Goal: Information Seeking & Learning: Check status

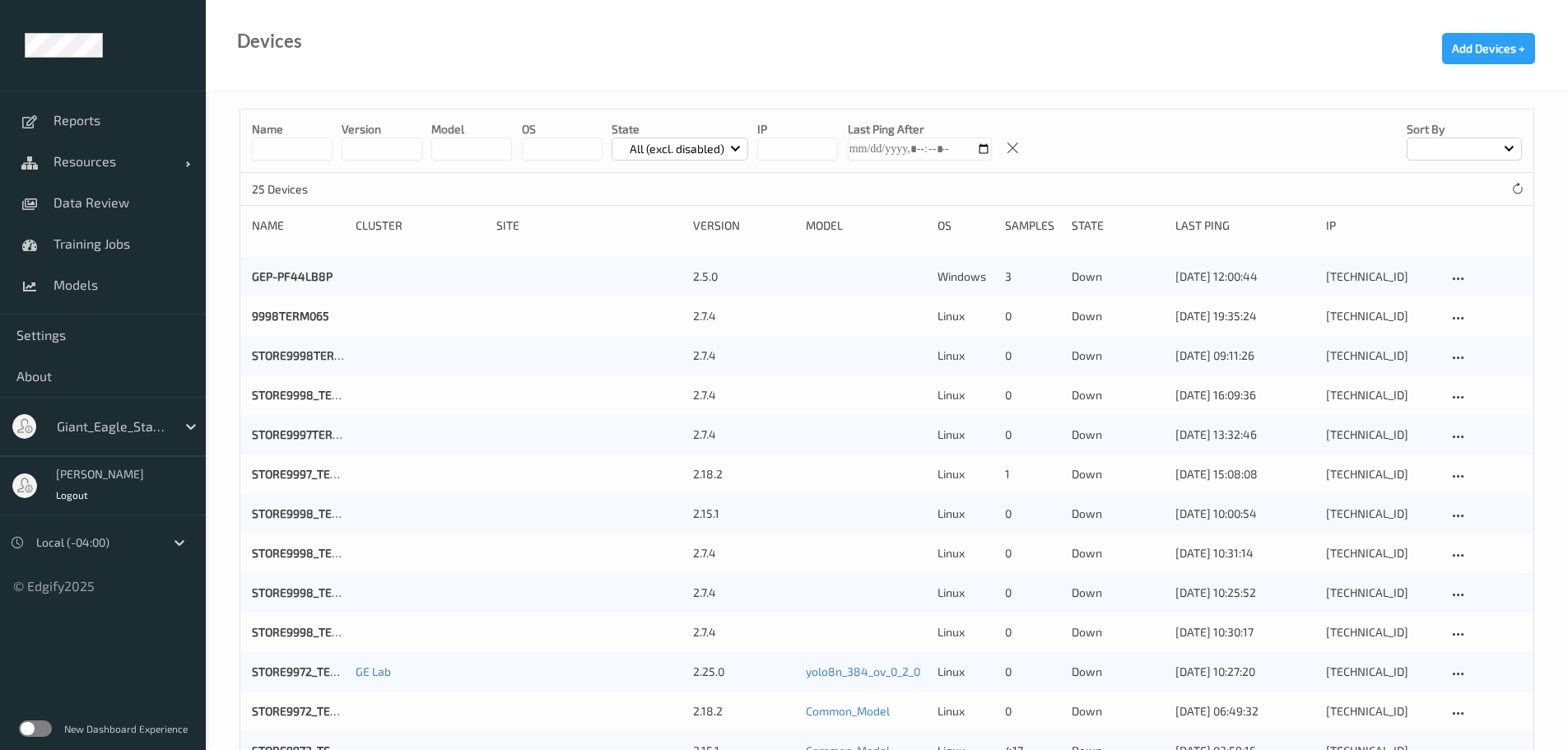
click at [310, 156] on input at bounding box center [292, 149] width 80 height 23
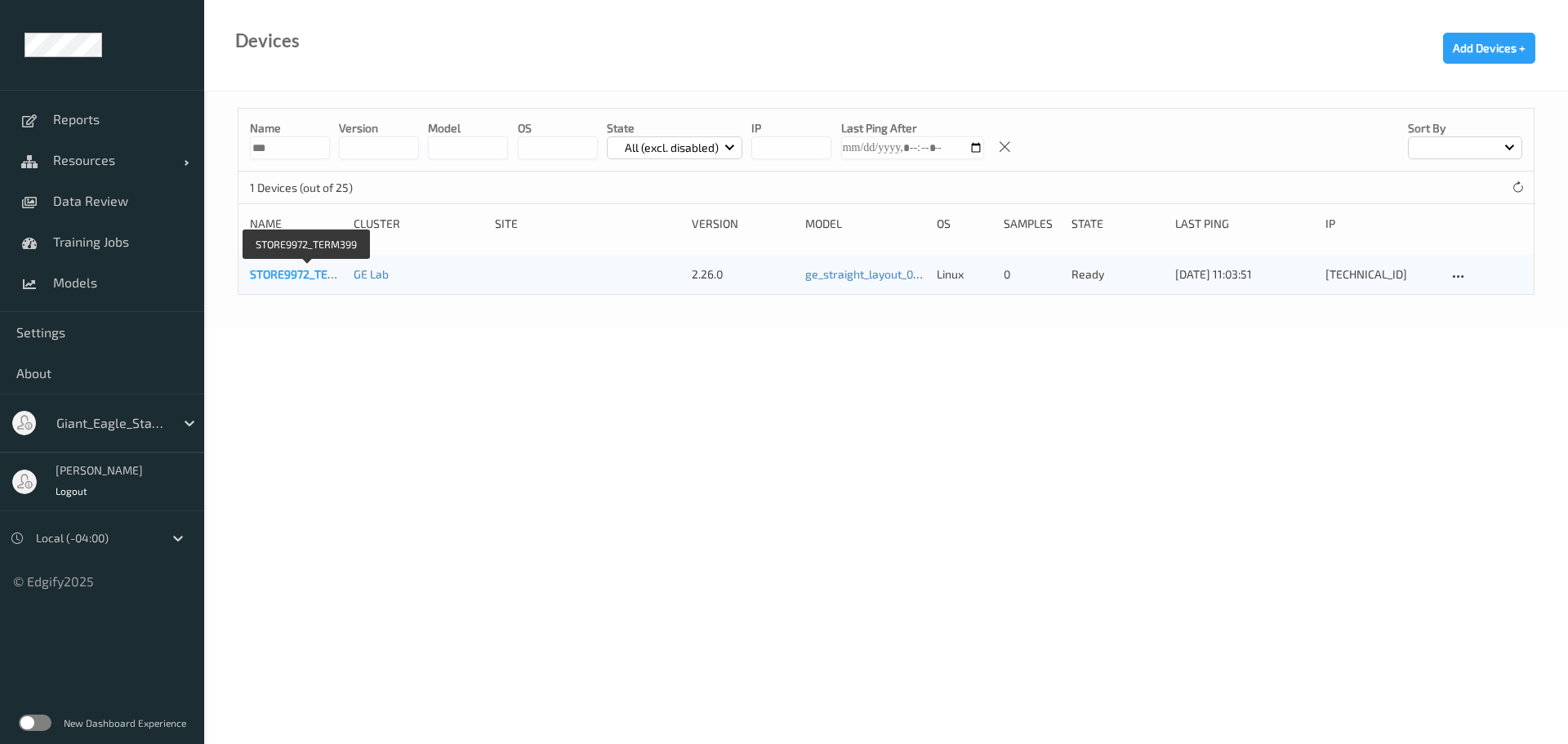
type input "***"
click at [328, 272] on link "STORE9972_TERM399" at bounding box center [308, 273] width 115 height 14
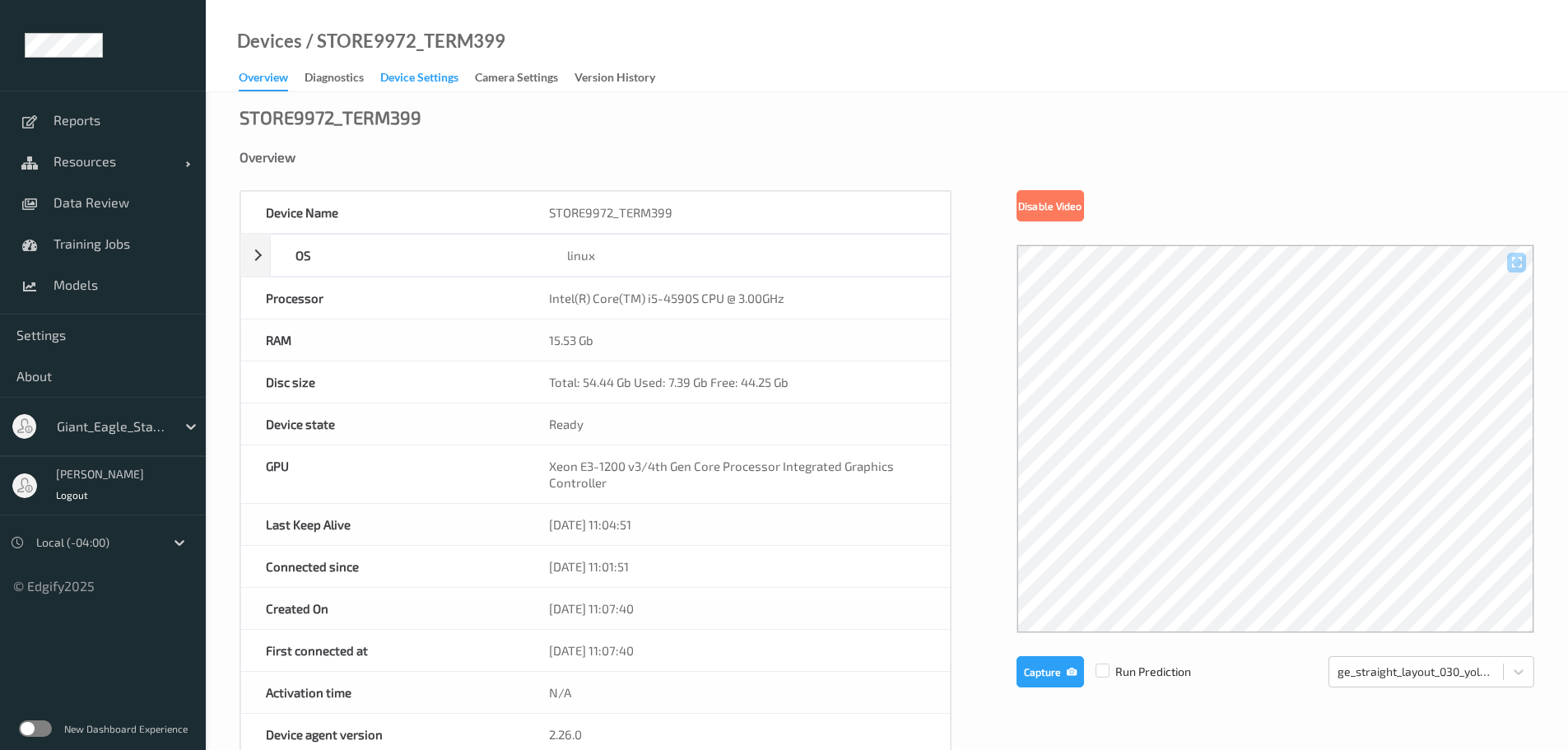
click at [404, 75] on div "Device Settings" at bounding box center [419, 80] width 78 height 21
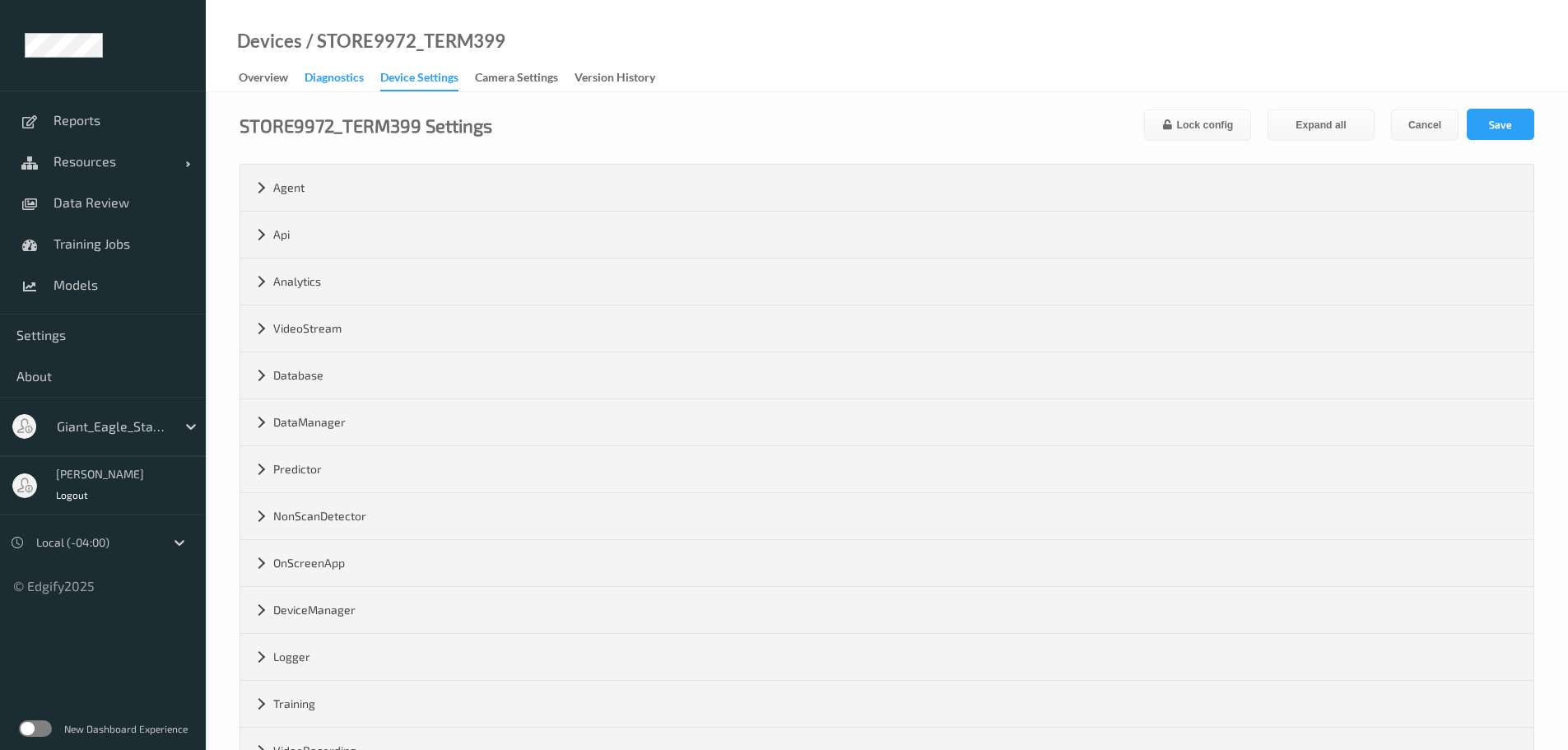
click at [340, 70] on div "Diagnostics" at bounding box center [334, 80] width 60 height 21
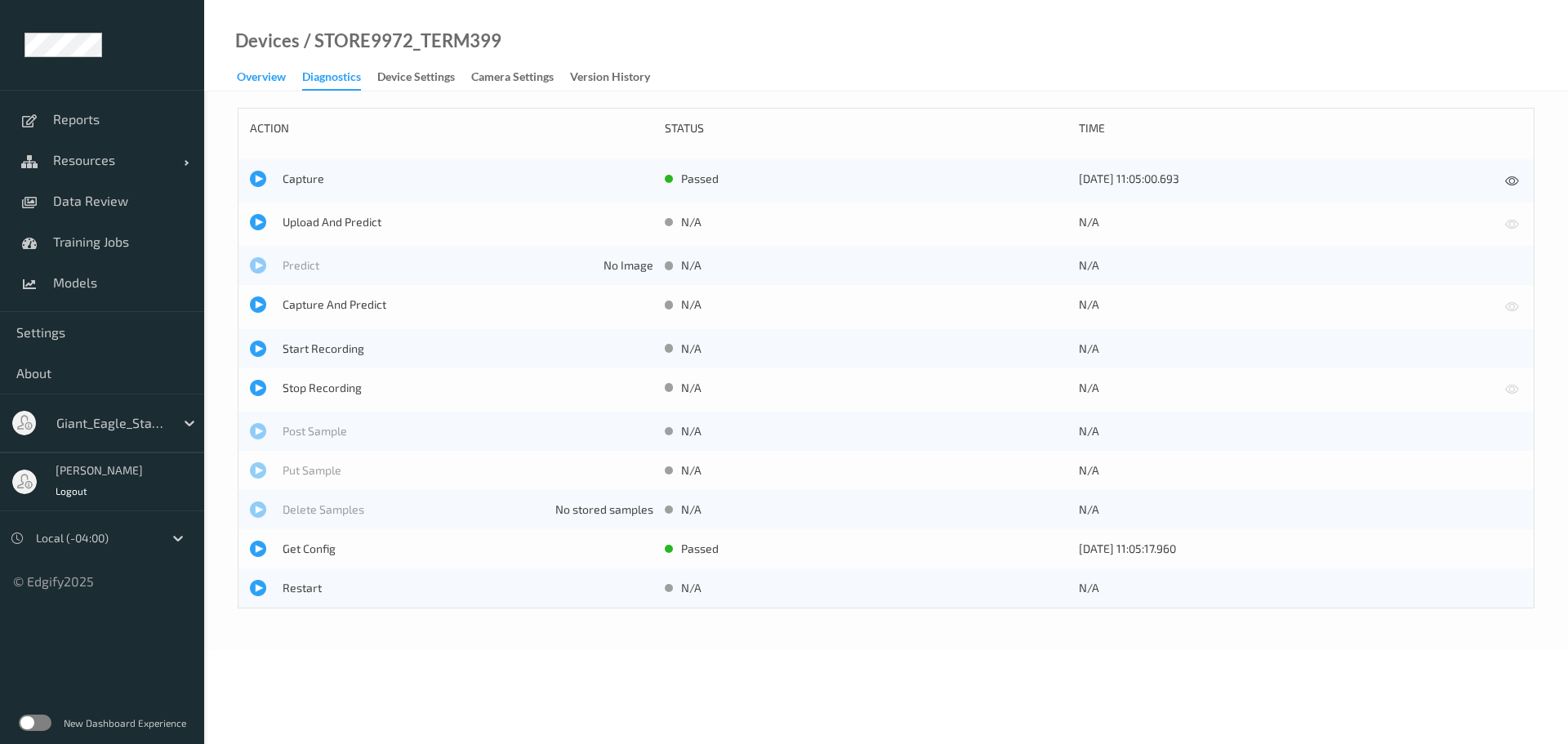
click at [283, 77] on div "Overview" at bounding box center [261, 79] width 49 height 21
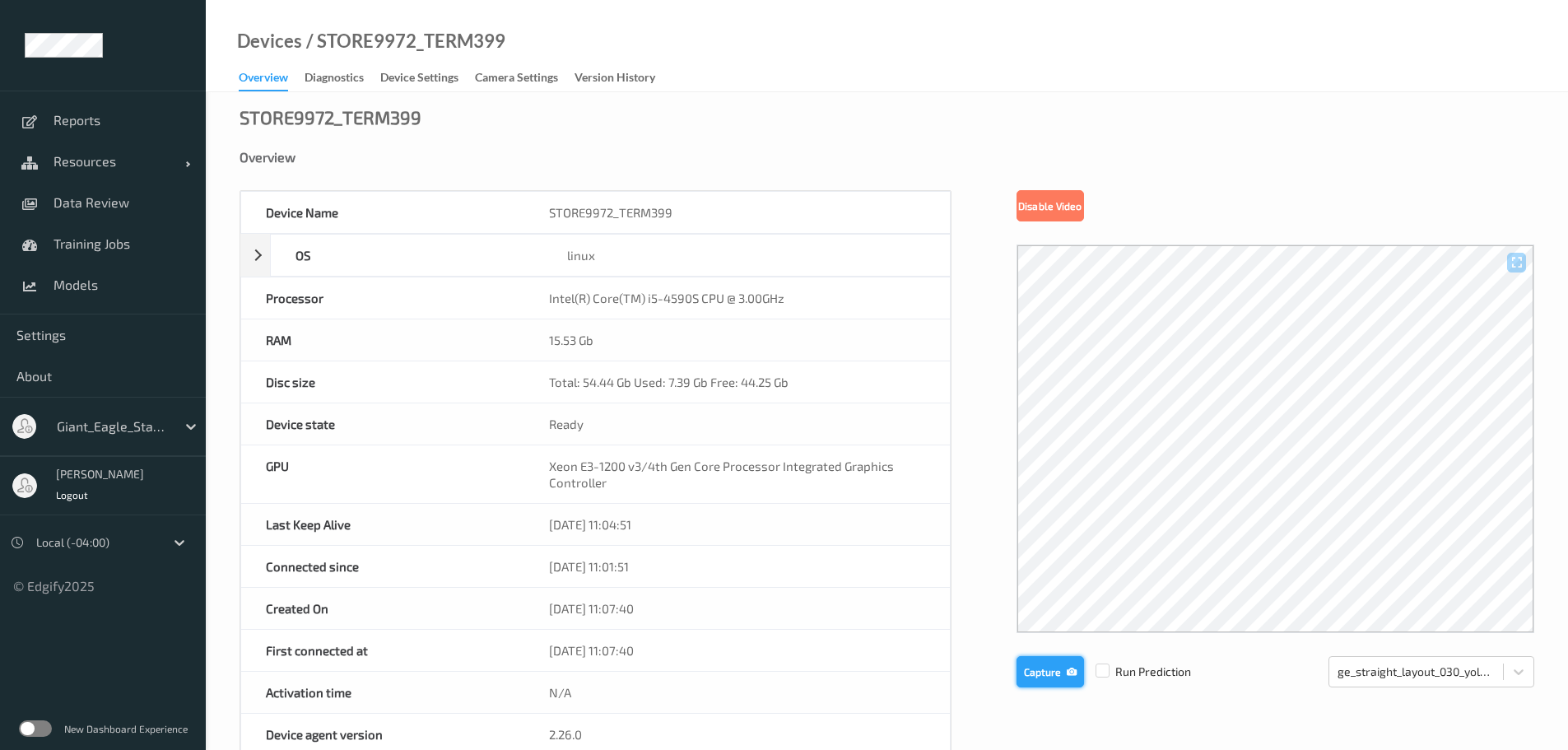
click at [1029, 672] on button "Capture" at bounding box center [1050, 671] width 68 height 31
click at [119, 194] on link "Data Review" at bounding box center [103, 202] width 206 height 41
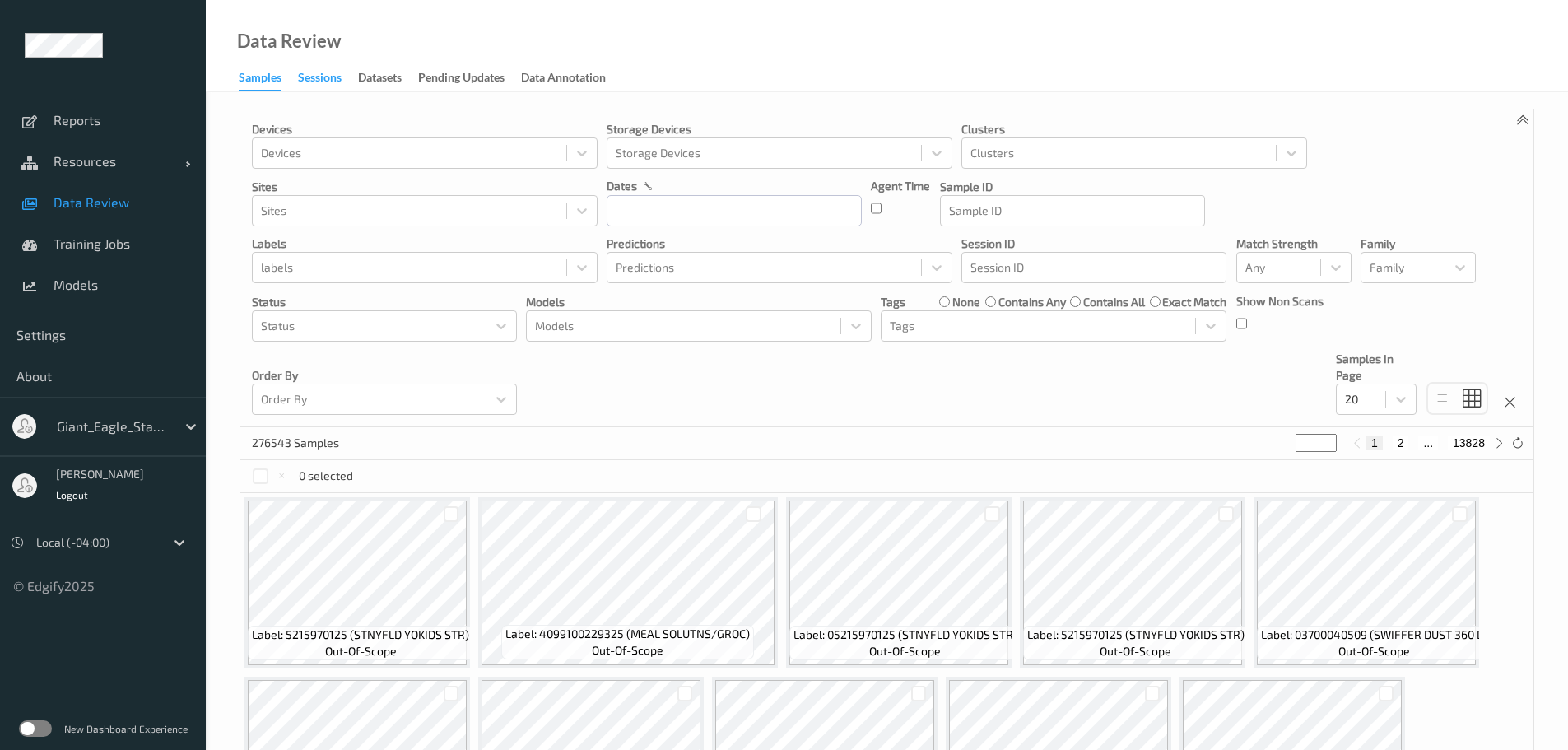
click at [321, 84] on div "Sessions" at bounding box center [320, 80] width 44 height 21
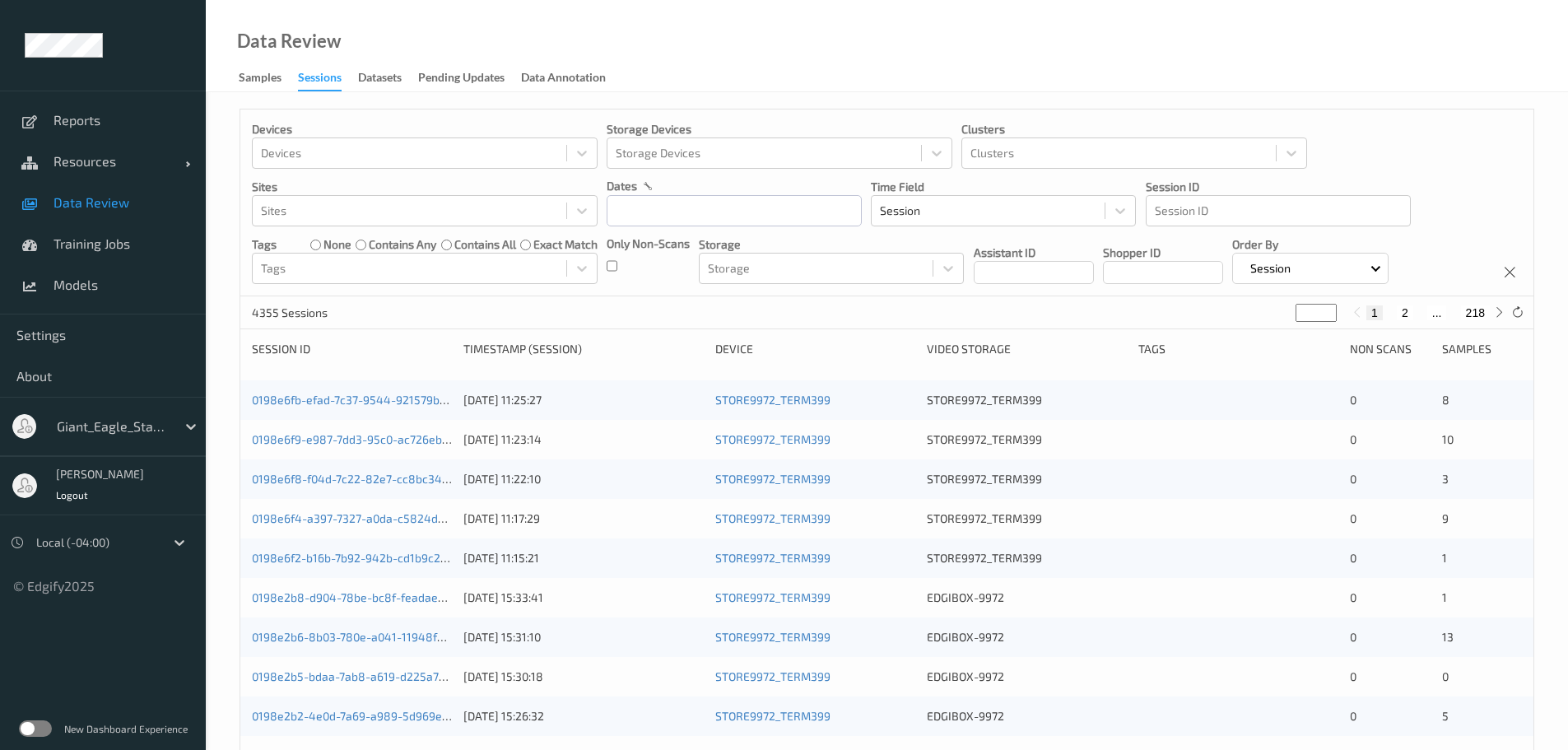
click at [331, 445] on link "0198e6f9-e987-7dd3-95c0-ac726eb1d29c" at bounding box center [362, 439] width 220 height 14
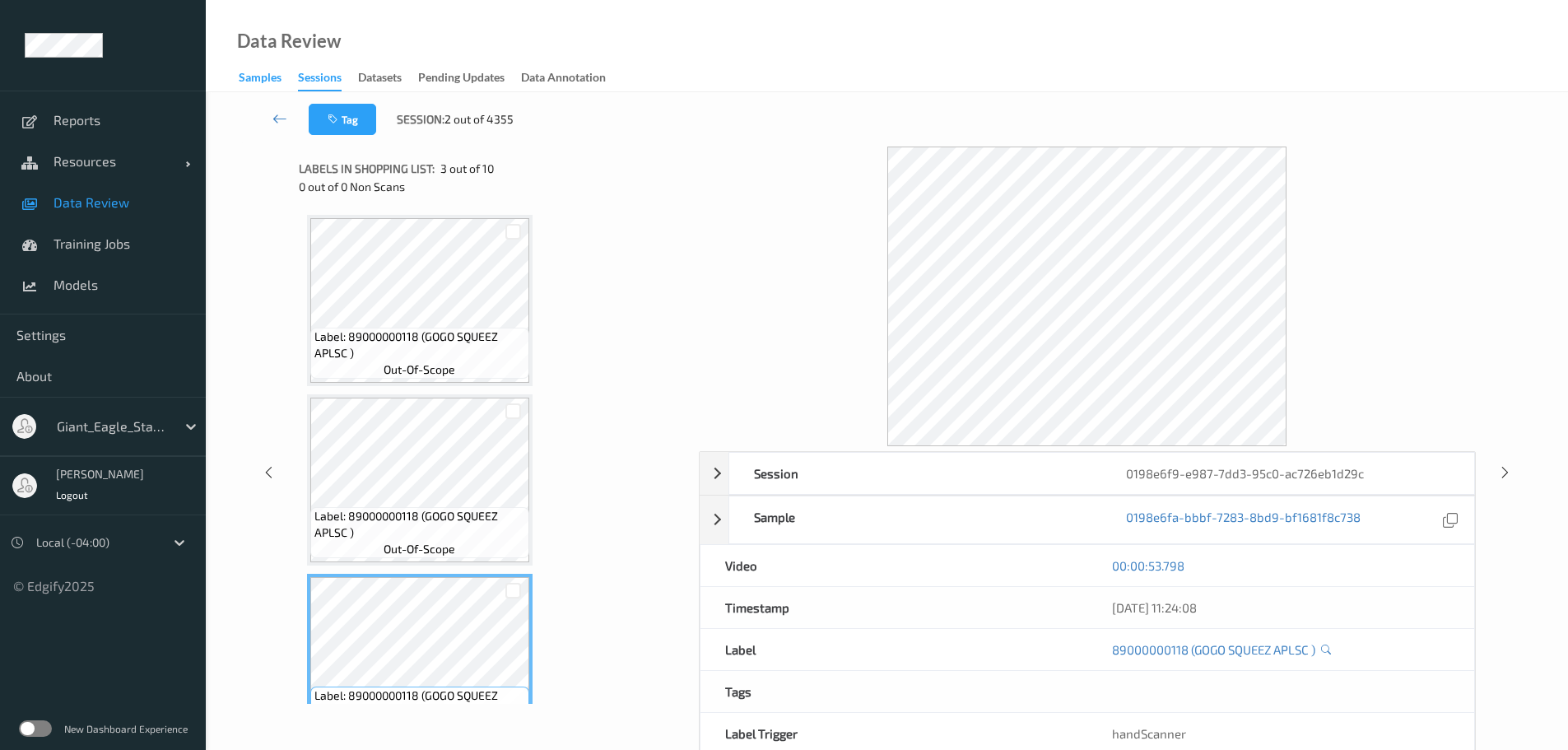
click at [271, 79] on div "Samples" at bounding box center [260, 80] width 43 height 21
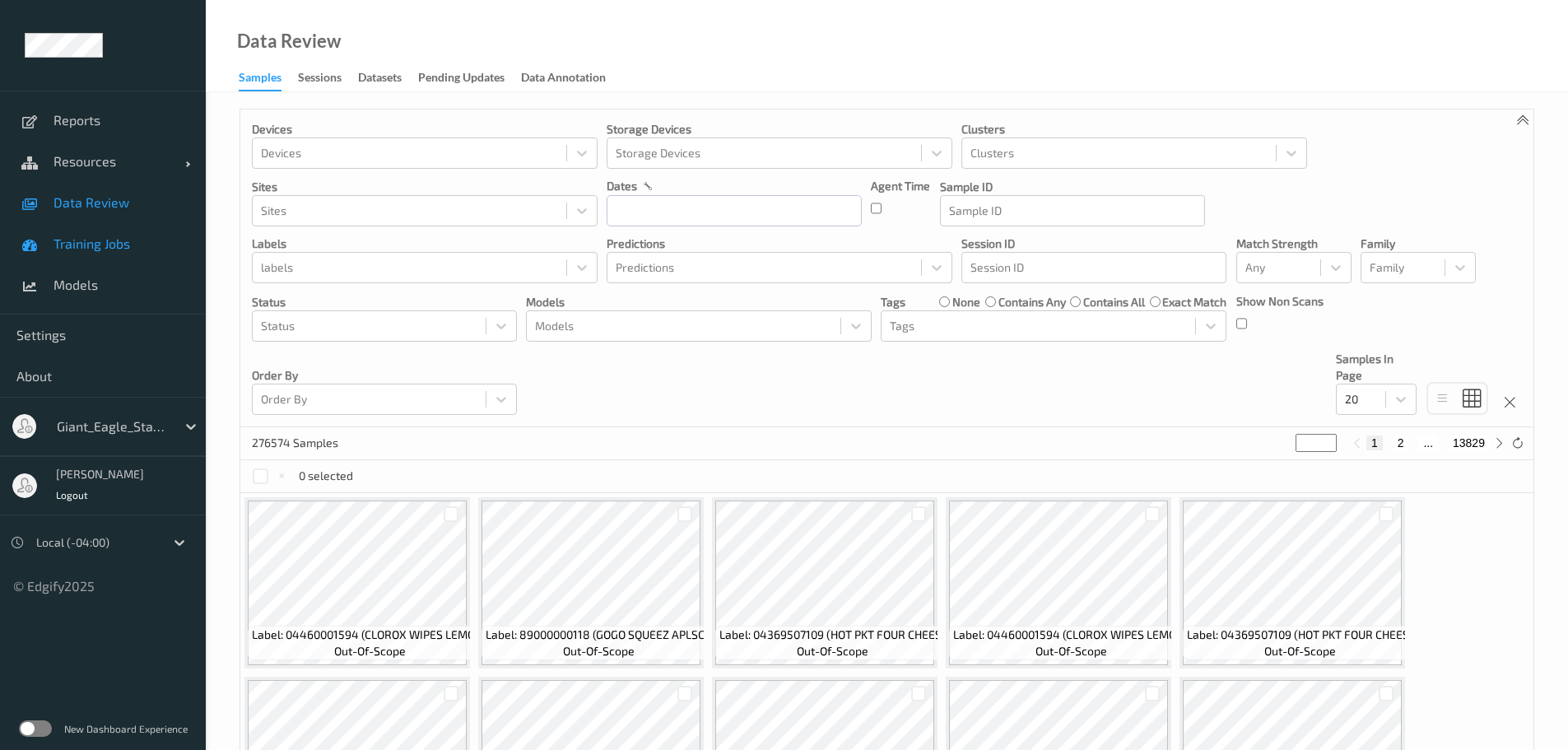
click at [111, 247] on span "Training Jobs" at bounding box center [122, 244] width 136 height 17
click at [1280, 96] on div "Devices Devices Storage Devices Storage Devices Clusters Clusters Sites Sites d…" at bounding box center [887, 685] width 1363 height 1187
click at [118, 204] on span "Data Review" at bounding box center [122, 203] width 136 height 17
click at [334, 82] on div "Sessions" at bounding box center [320, 80] width 44 height 21
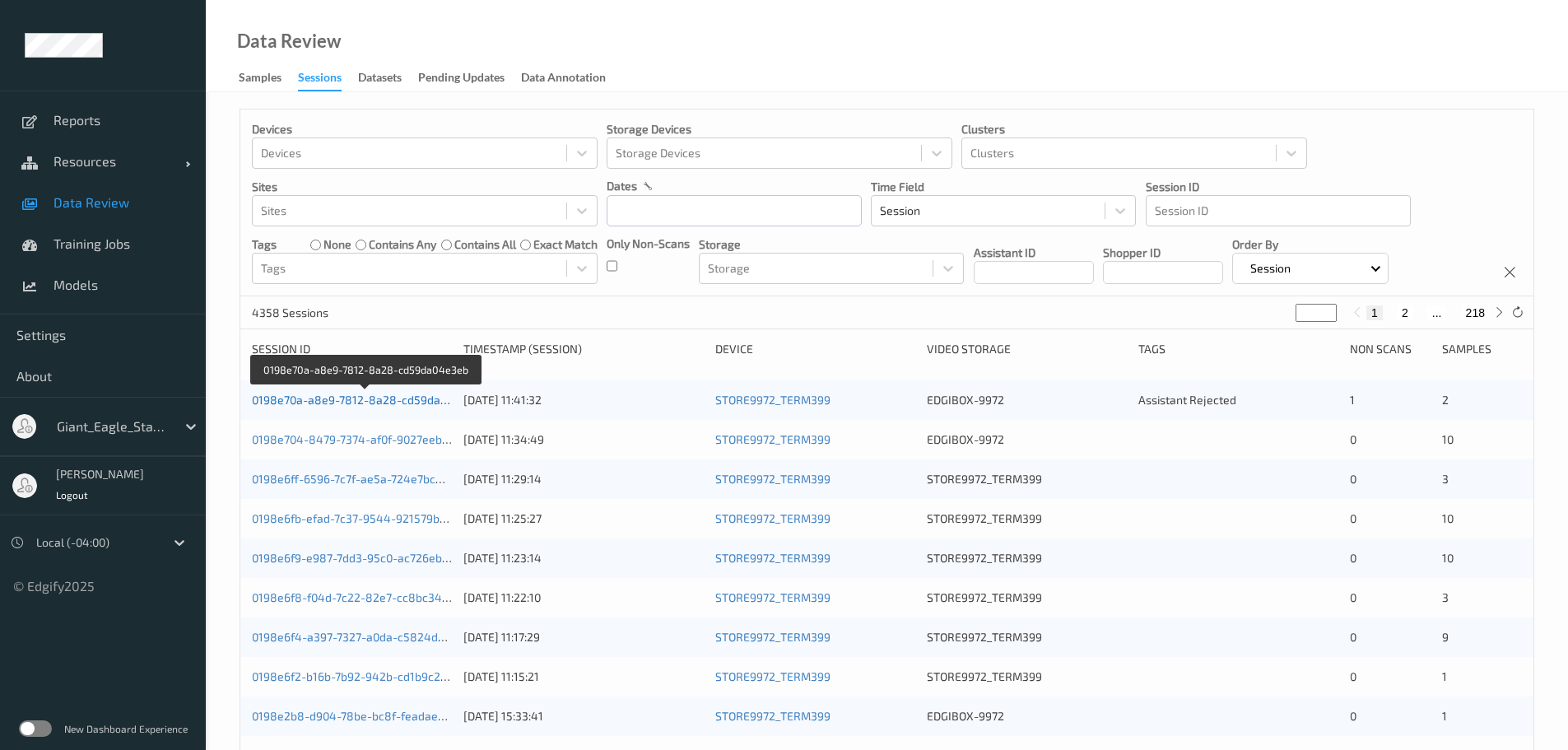
click at [337, 399] on link "0198e70a-a8e9-7812-8a28-cd59da04e3eb" at bounding box center [366, 400] width 229 height 14
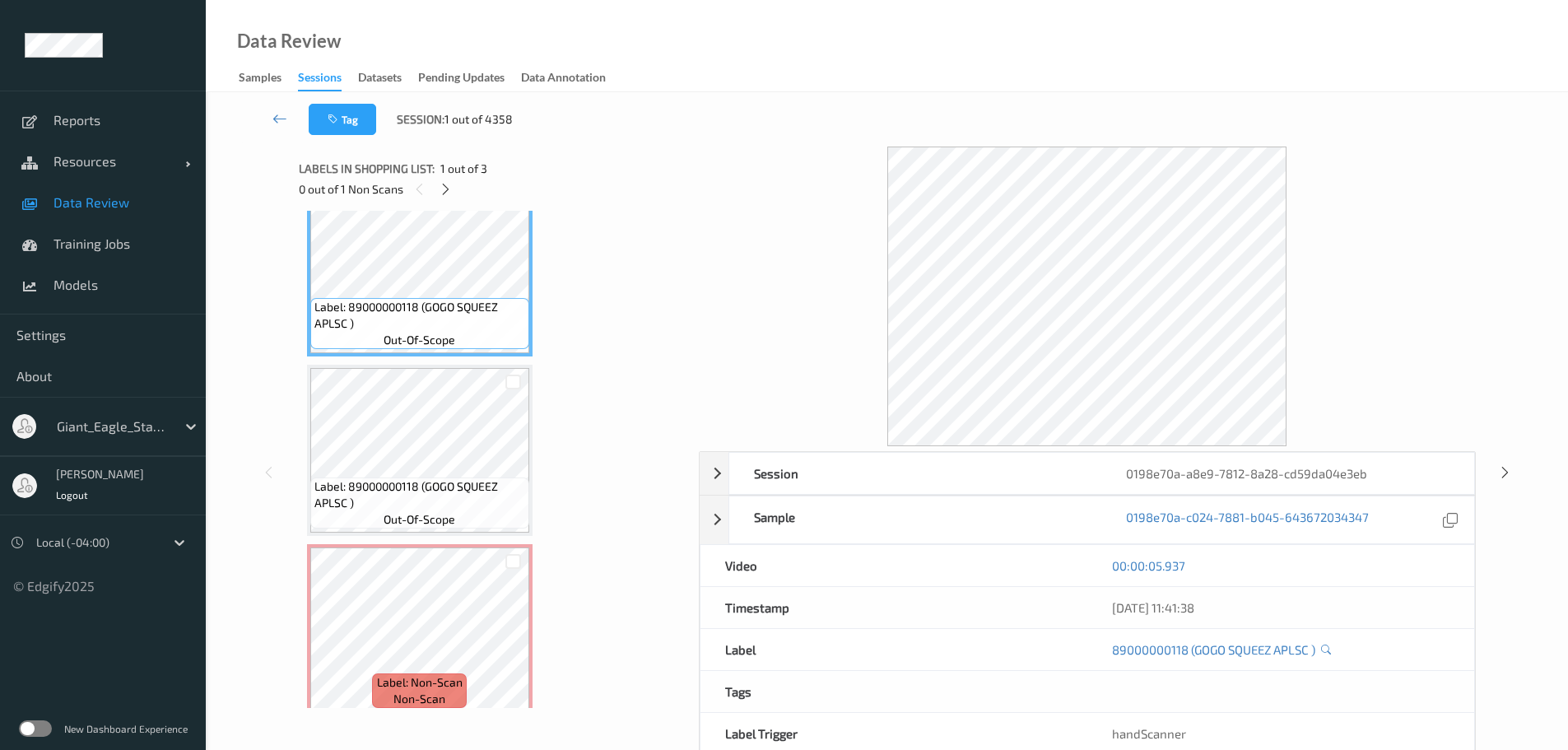
scroll to position [49, 0]
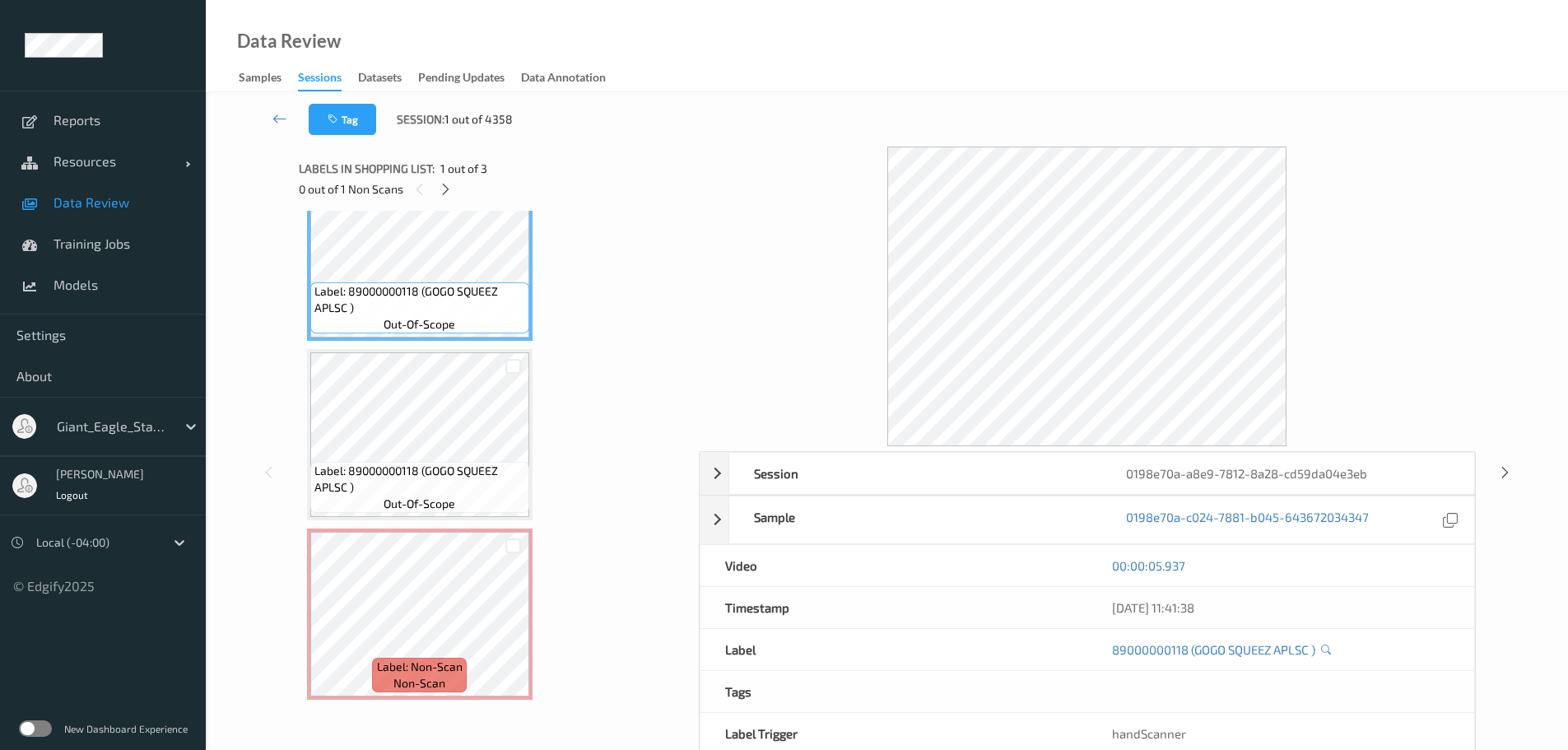
click at [111, 203] on span "Data Review" at bounding box center [122, 203] width 136 height 17
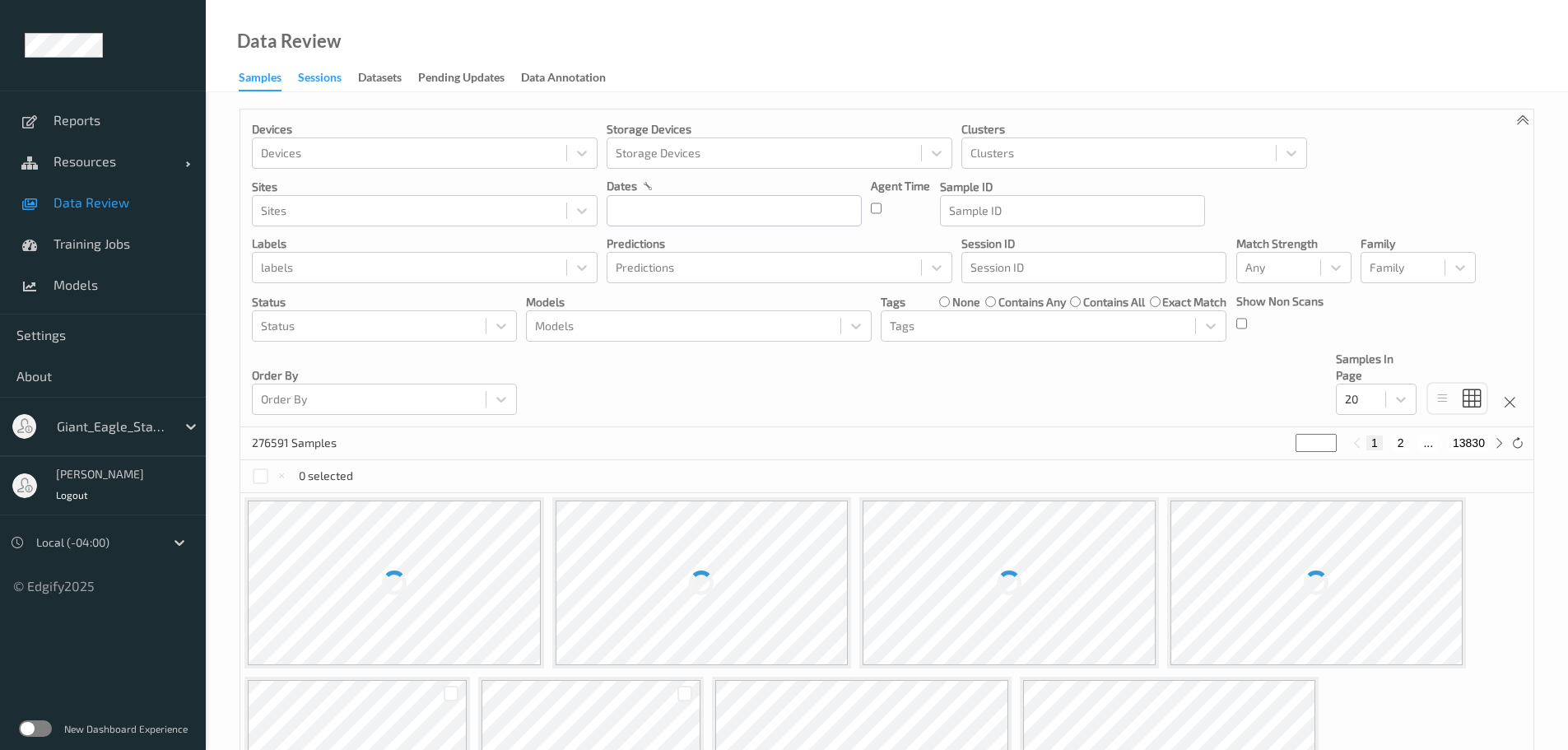
click at [323, 78] on div "Sessions" at bounding box center [320, 80] width 44 height 21
